Goal: Communication & Community: Answer question/provide support

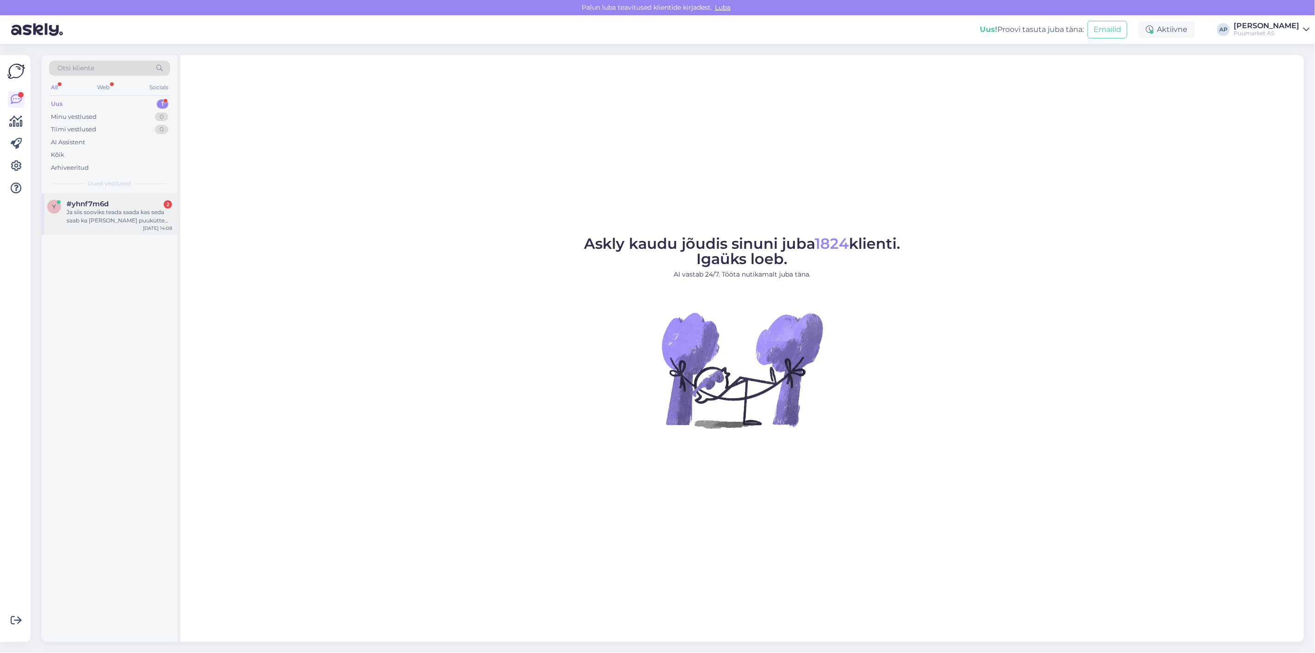
click at [108, 210] on div "Ja siis sooviks teada saada kas seda saab ka [PERSON_NAME] puukütte ahjuta? Ele…" at bounding box center [119, 216] width 105 height 17
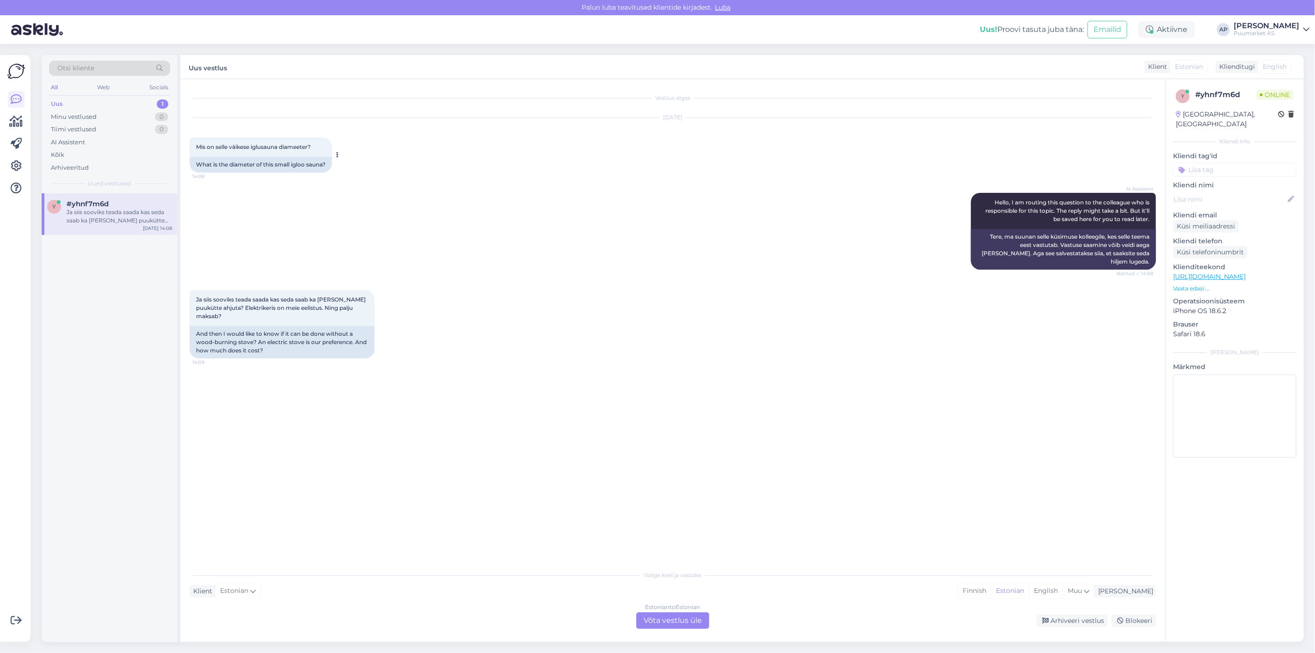
drag, startPoint x: 190, startPoint y: 145, endPoint x: 321, endPoint y: 152, distance: 130.6
click at [321, 152] on div "Mis on selle väikese iglusauna diameeter? 14:08" at bounding box center [261, 146] width 142 height 19
click at [320, 152] on div "Mis on selle väikese iglusauna diameeter? 14:08" at bounding box center [261, 146] width 142 height 19
click at [256, 142] on div "Mis on selle väikese iglusauna diameeter? 14:08" at bounding box center [261, 146] width 142 height 19
drag, startPoint x: 229, startPoint y: 146, endPoint x: 278, endPoint y: 149, distance: 49.2
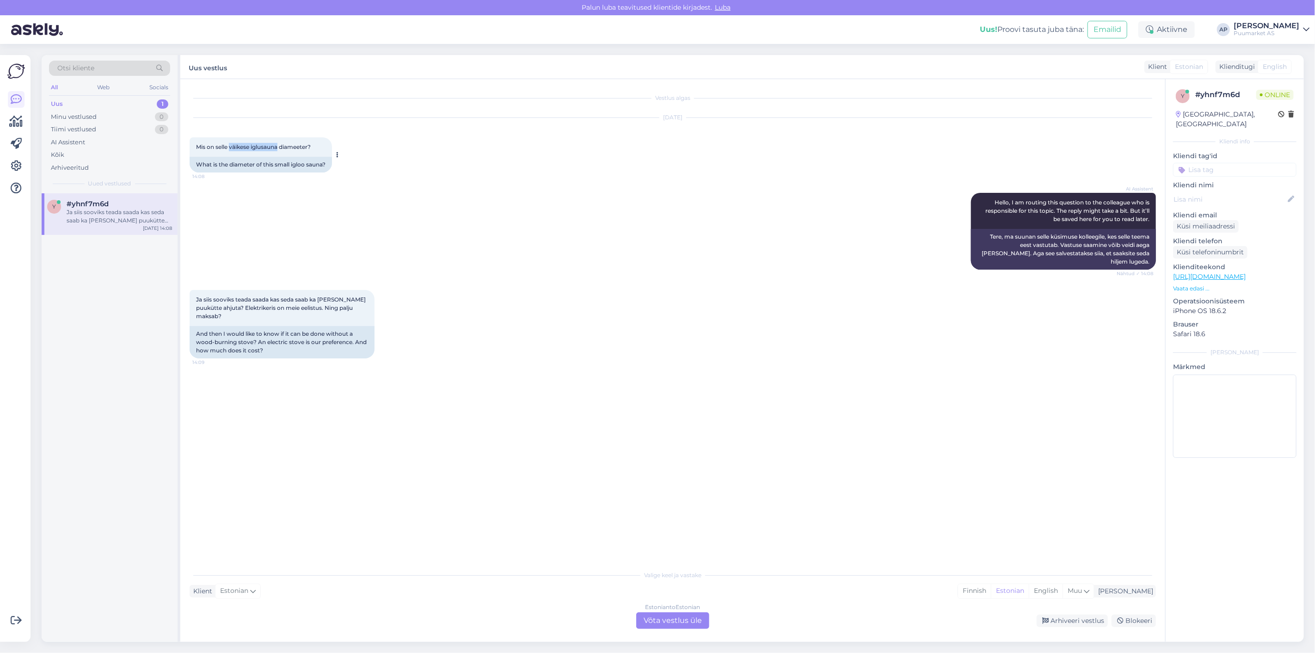
click at [278, 149] on span "Mis on selle väikese iglusauna diameeter?" at bounding box center [253, 146] width 115 height 7
copy span "väikese iglusauna"
click at [698, 615] on div "Estonian to Estonian Võta vestlus üle" at bounding box center [672, 620] width 73 height 17
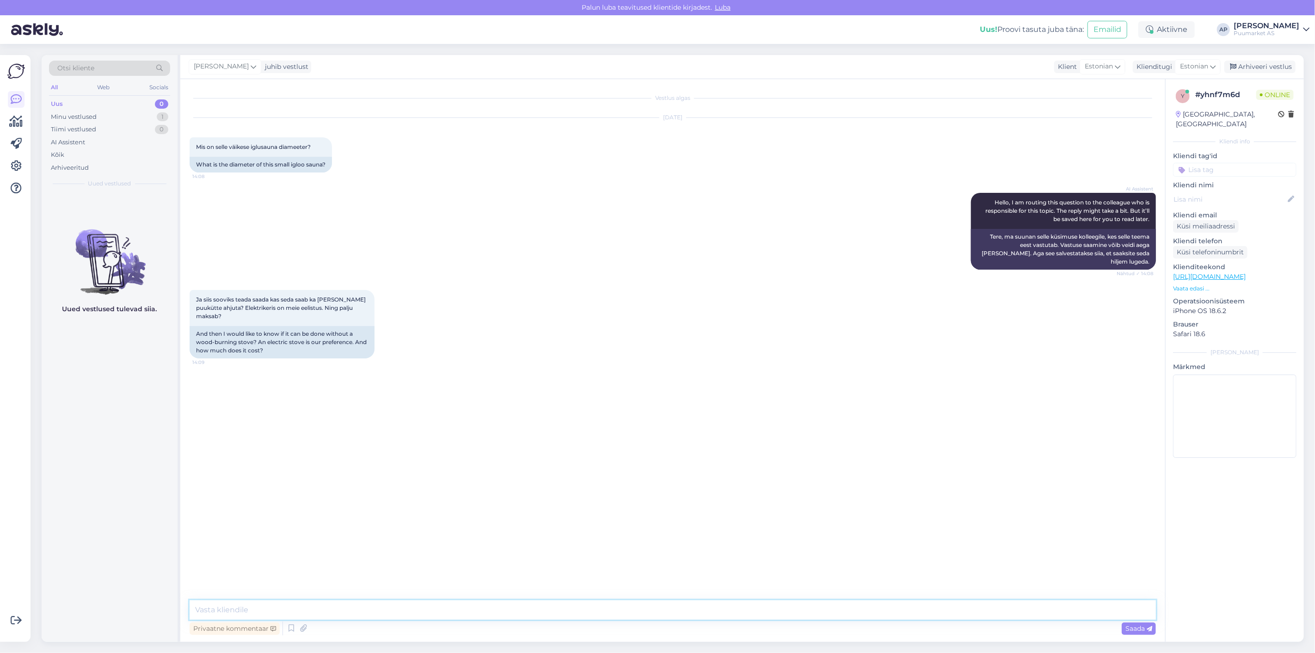
click at [637, 617] on textarea at bounding box center [673, 609] width 967 height 19
drag, startPoint x: 252, startPoint y: 148, endPoint x: 280, endPoint y: 148, distance: 28.7
click at [280, 148] on span "Mis on selle väikese iglusauna diameeter?" at bounding box center [253, 146] width 115 height 7
copy span "iglusauna"
click at [400, 605] on textarea at bounding box center [673, 609] width 967 height 19
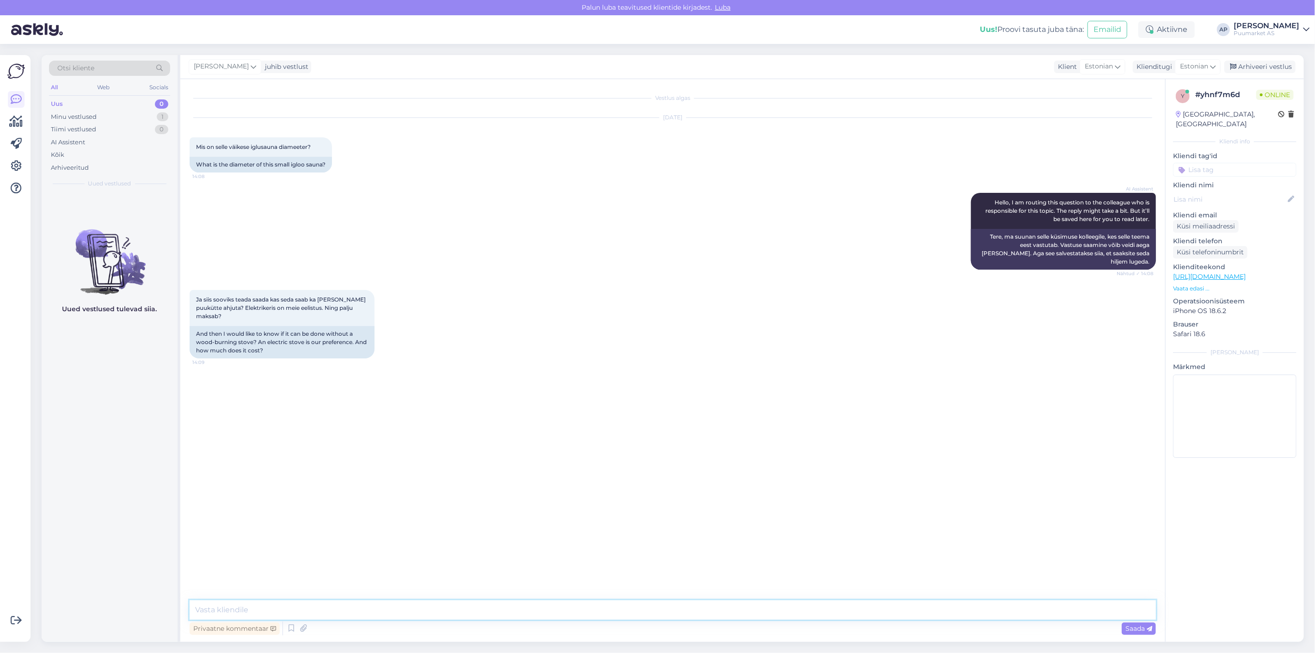
paste textarea "iglusauna"
drag, startPoint x: 394, startPoint y: 611, endPoint x: 63, endPoint y: 598, distance: 331.0
click at [63, 598] on div "Otsi kliente All Web Socials Uus 0 Minu vestlused 1 Tiimi vestlused 0 AI Assist…" at bounding box center [673, 348] width 1263 height 587
click at [373, 608] on textarea "iglusauna meil hetkel ei ole valikus" at bounding box center [673, 609] width 967 height 19
type textarea "iglusauna meil hetkel ei ole minuteada"
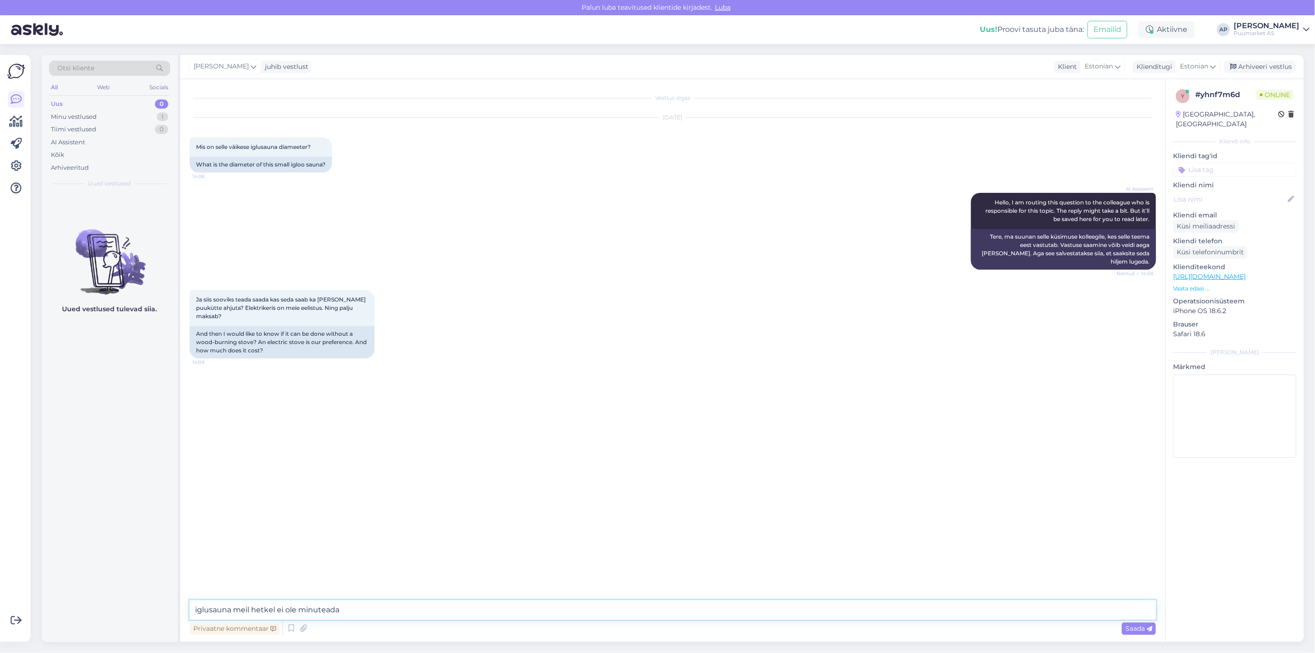
drag, startPoint x: 371, startPoint y: 609, endPoint x: 101, endPoint y: 586, distance: 271.5
click at [101, 586] on div "Otsi kliente All Web Socials Uus 0 Minu vestlused 1 Tiimi vestlused 0 AI Assist…" at bounding box center [673, 348] width 1263 height 587
paste textarea "iglusauna meil hetkel ei ole minuteada"
type textarea "iglusauna meil hetkel ei ole minuteada"
click at [1132, 627] on span "Saada" at bounding box center [1139, 628] width 27 height 8
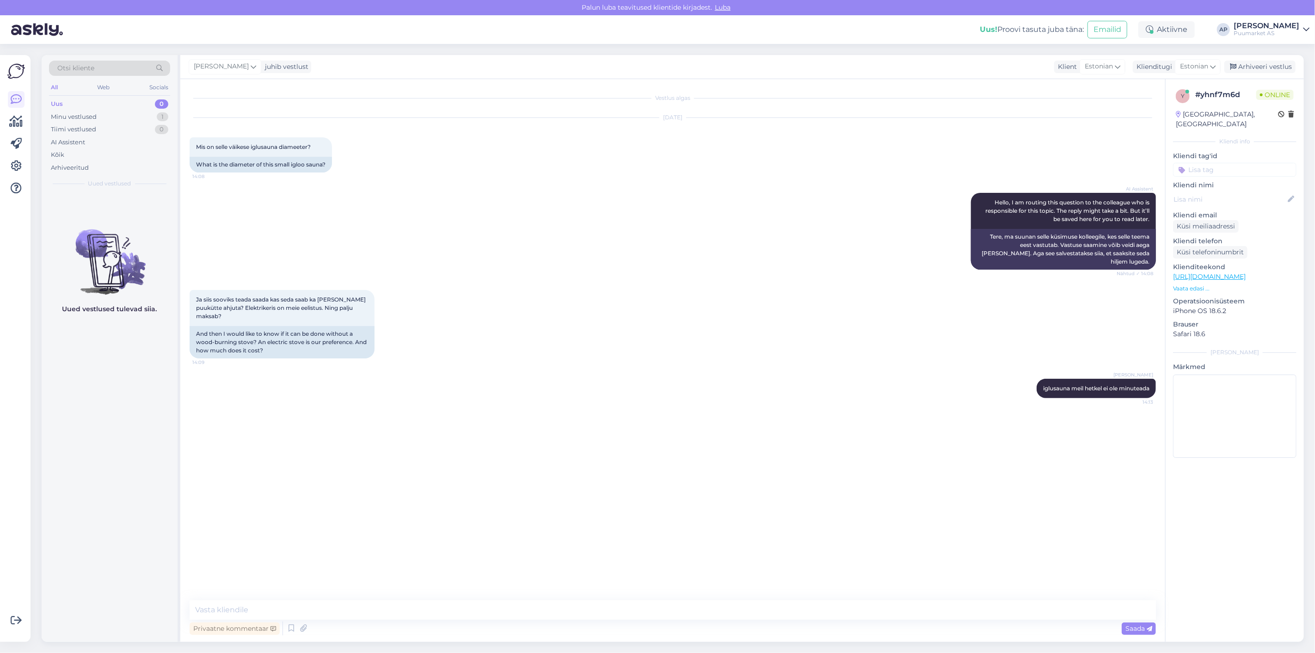
click at [812, 484] on div "Vestlus algas [DATE] Mis on selle väikese iglusauna diameeter? 14:08 What is th…" at bounding box center [677, 340] width 975 height 504
click at [85, 122] on div "Minu vestlused 1" at bounding box center [109, 117] width 121 height 13
click at [111, 216] on div "iglusauna meil hetkel ei ole minuteada" at bounding box center [119, 216] width 105 height 17
click at [433, 301] on div "Ja siis sooviks teada saada kas seda saab ka [PERSON_NAME] puukütte ahjuta? Ele…" at bounding box center [673, 324] width 967 height 89
click at [1269, 65] on div "Arhiveeri vestlus" at bounding box center [1260, 67] width 71 height 12
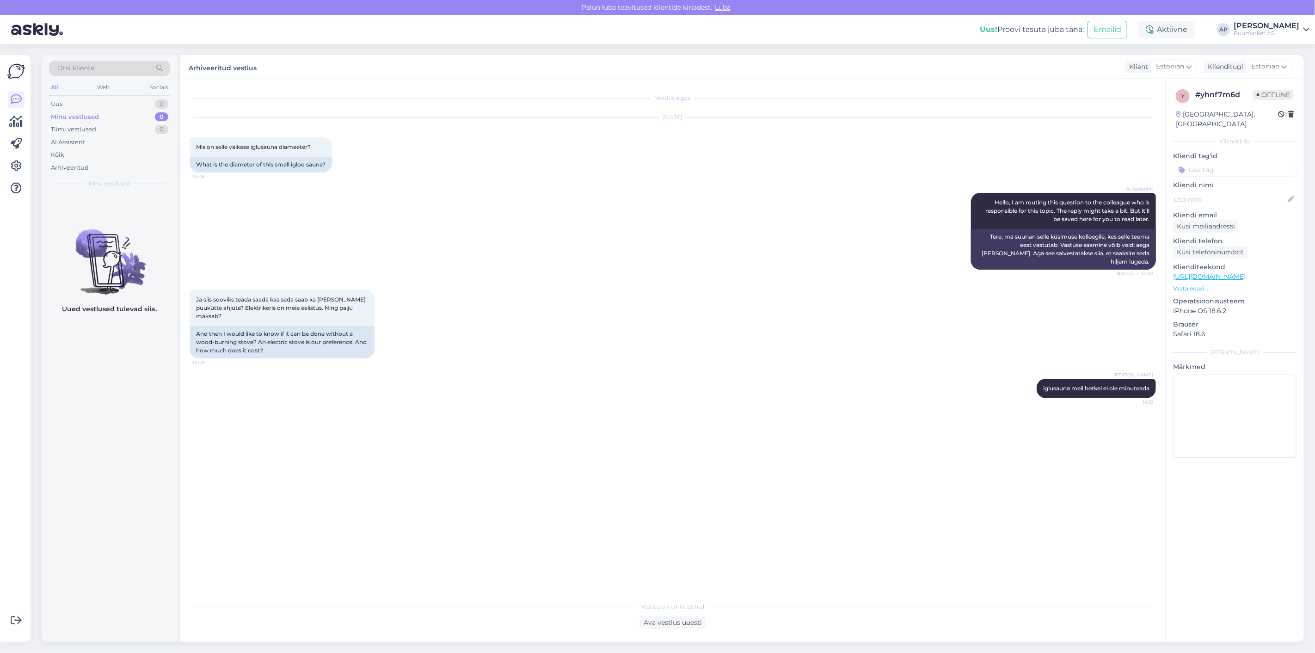
click at [798, 219] on div "AI Assistent Hello, I am routing this question to the colleague who is responsi…" at bounding box center [673, 231] width 967 height 97
